Goal: Task Accomplishment & Management: Manage account settings

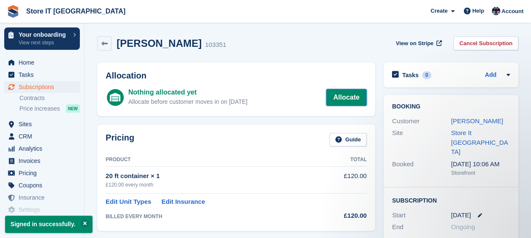
click at [345, 98] on link "Allocate" at bounding box center [346, 97] width 41 height 17
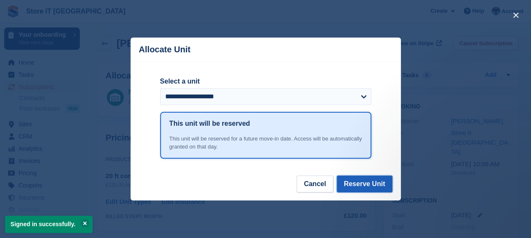
click at [371, 187] on button "Reserve Unit" at bounding box center [365, 184] width 56 height 17
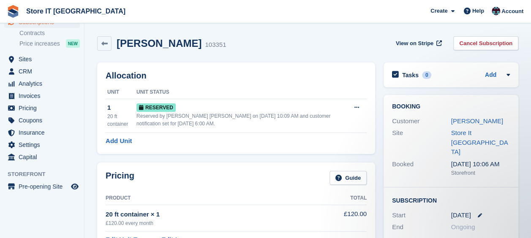
scroll to position [65, 0]
click at [42, 186] on span "Pre-opening Site" at bounding box center [44, 186] width 51 height 12
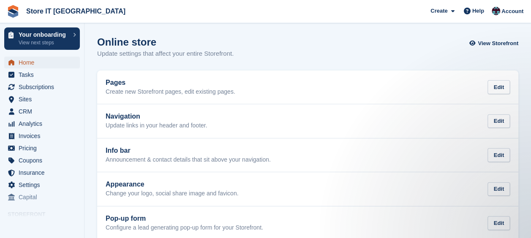
click at [30, 59] on span "Home" at bounding box center [44, 63] width 51 height 12
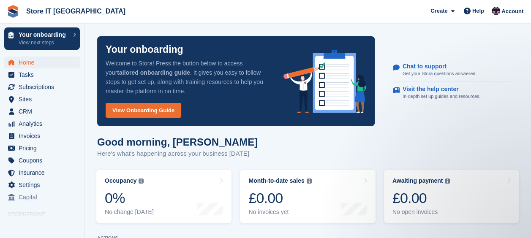
scroll to position [84, 0]
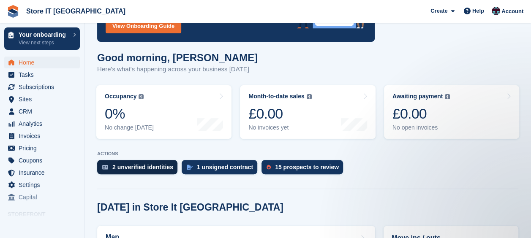
click at [130, 164] on div "2 unverified identities" at bounding box center [142, 167] width 61 height 7
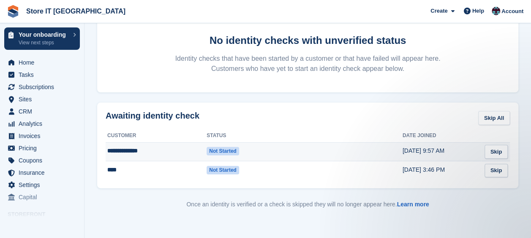
click at [174, 152] on td "**********" at bounding box center [156, 151] width 101 height 19
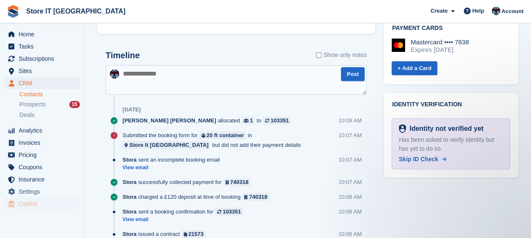
scroll to position [76, 0]
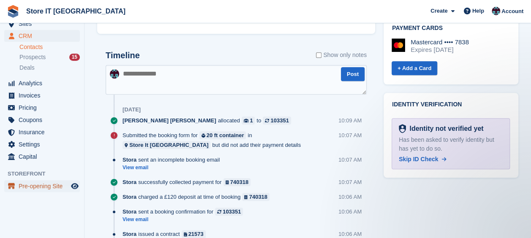
click at [30, 188] on span "Pre-opening Site" at bounding box center [44, 186] width 51 height 12
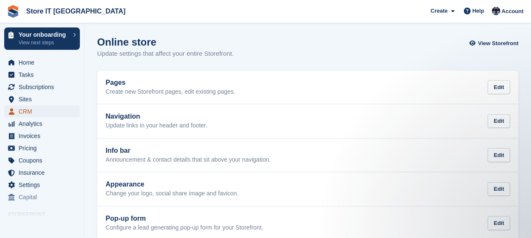
click at [35, 110] on span "CRM" at bounding box center [44, 112] width 51 height 12
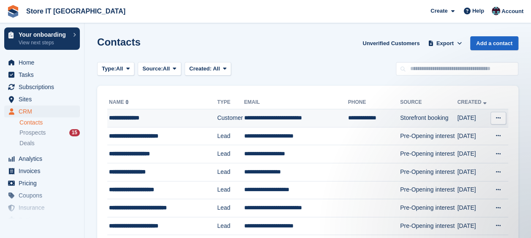
click at [504, 117] on button at bounding box center [498, 118] width 16 height 13
click at [502, 117] on button at bounding box center [498, 118] width 16 height 13
click at [155, 122] on td "**********" at bounding box center [162, 118] width 110 height 18
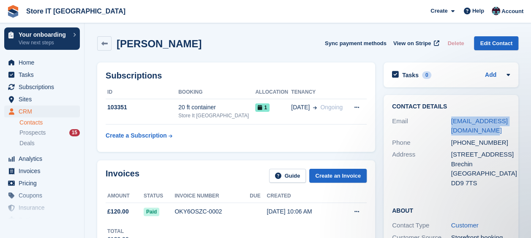
drag, startPoint x: 495, startPoint y: 134, endPoint x: 448, endPoint y: 120, distance: 48.4
click at [448, 120] on div "Email [EMAIL_ADDRESS][DOMAIN_NAME]" at bounding box center [451, 126] width 118 height 22
drag, startPoint x: 448, startPoint y: 120, endPoint x: 459, endPoint y: 123, distance: 10.6
copy div "[EMAIL_ADDRESS][DOMAIN_NAME]"
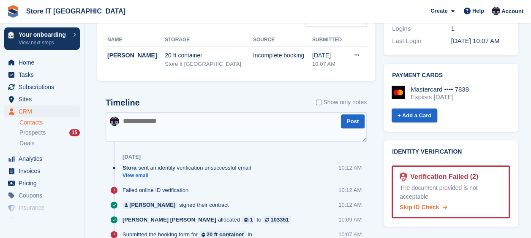
scroll to position [422, 0]
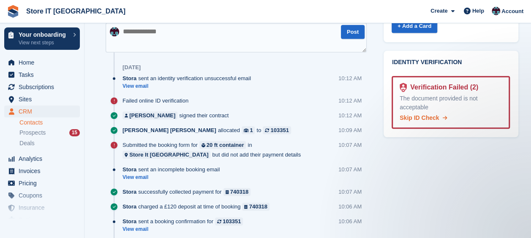
click at [425, 118] on span "Skip ID Check" at bounding box center [418, 117] width 39 height 7
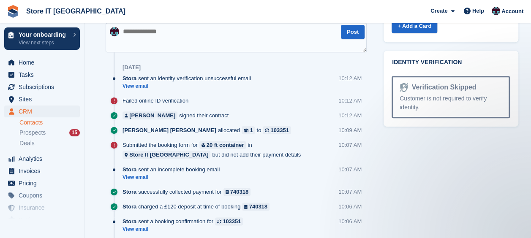
scroll to position [0, 0]
